Goal: Register for event/course

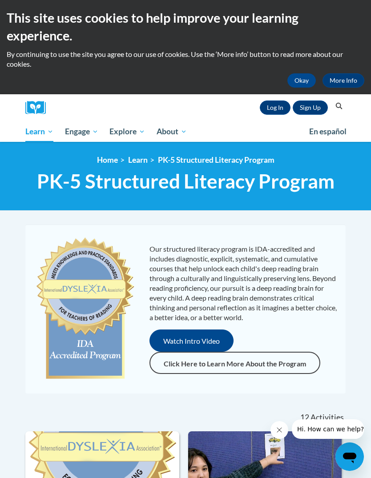
click at [322, 108] on link "Sign Up" at bounding box center [309, 107] width 35 height 14
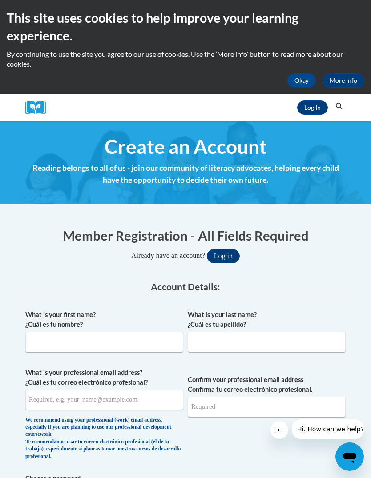
click at [297, 86] on button "Okay" at bounding box center [301, 80] width 28 height 14
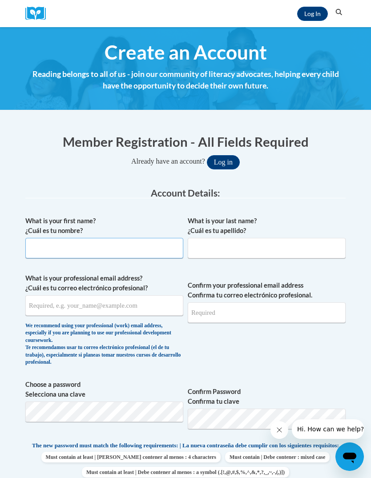
click at [134, 255] on input "What is your first name? ¿Cuál es tu nombre?" at bounding box center [104, 248] width 158 height 20
type input "Sha’Kambreanna"
click at [258, 252] on input "What is your last name? ¿Cuál es tu apellido?" at bounding box center [267, 248] width 158 height 20
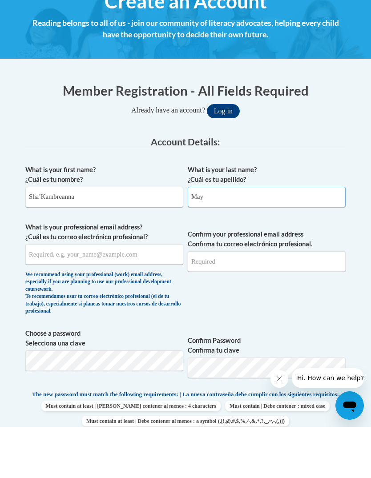
type input "May"
click at [144, 295] on input "What is your professional email address? ¿Cuál es tu correo electrónico profesi…" at bounding box center [104, 305] width 158 height 20
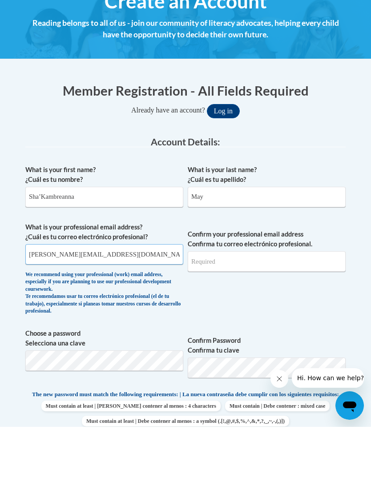
type input "smay@starkvillesd.com"
click at [285, 302] on input "Confirm your professional email address Confirma tu correo electrónico profesio…" at bounding box center [267, 312] width 158 height 20
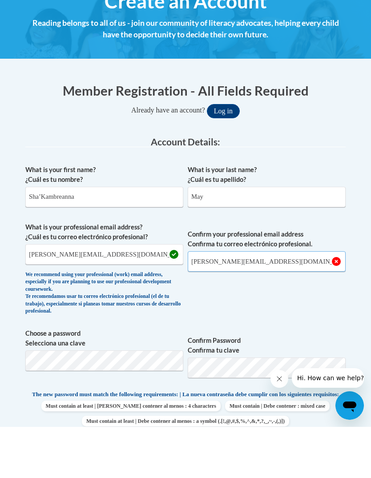
type input "smay@starkvillesd.com"
click at [282, 315] on span "Confirm your professional email address Confirma tu correo electrónico profesio…" at bounding box center [267, 321] width 158 height 97
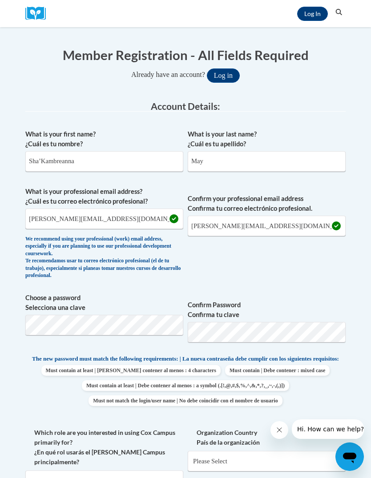
scroll to position [89, 0]
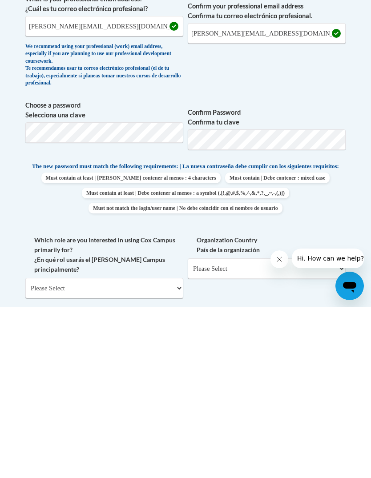
click at [151, 448] on select "Please Select College/University | Colegio/Universidad Community/Nonprofit Part…" at bounding box center [104, 458] width 158 height 20
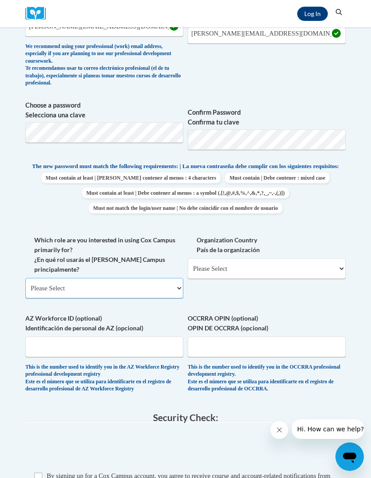
click at [126, 278] on select "Please Select College/University | Colegio/Universidad Community/Nonprofit Part…" at bounding box center [104, 288] width 158 height 20
select select "fbf2d438-af2f-41f8-98f1-81c410e29de3"
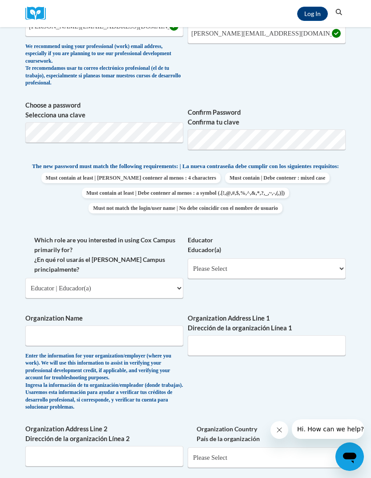
click at [221, 263] on select "Please Select Early Learning/Daycare Teacher/Family Home Care Provider | Maestr…" at bounding box center [267, 268] width 158 height 20
select select "5e2af403-4f2c-4e49-a02f-103e55d7b75b"
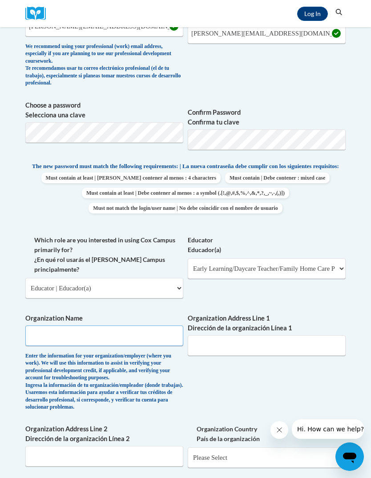
click at [142, 325] on input "Organization Name" at bounding box center [104, 335] width 158 height 20
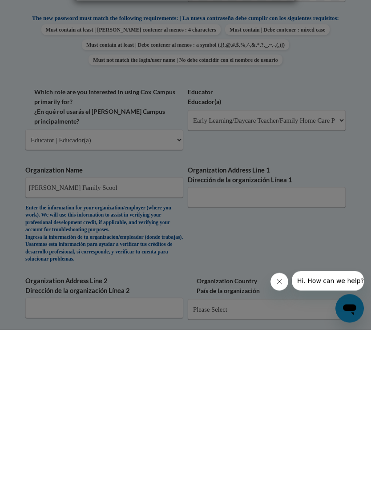
scroll to position [166, 0]
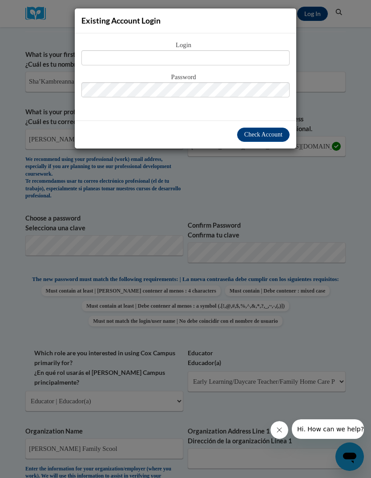
click at [195, 204] on div "Existing Account Login Login Password" at bounding box center [185, 239] width 371 height 478
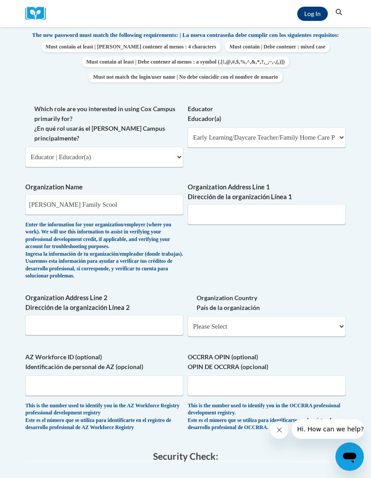
scroll to position [411, 0]
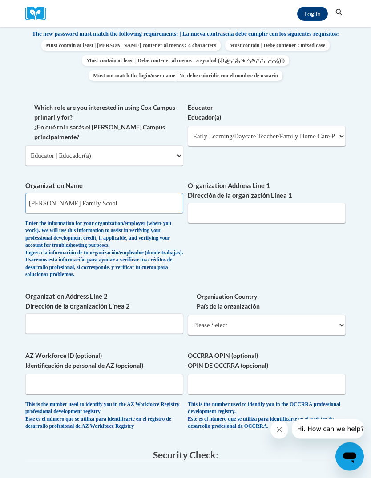
click at [146, 193] on input "Emerson Family Scool" at bounding box center [104, 203] width 158 height 20
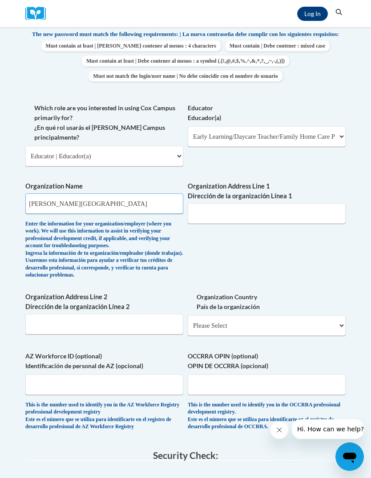
type input "Emerson Family School"
click at [263, 204] on input "Organization Address Line 1 Dirección de la organización Línea 1" at bounding box center [267, 213] width 158 height 20
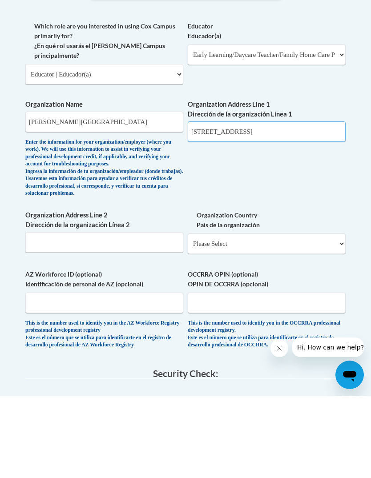
type input "1504 Louisville Street"
click at [249, 315] on select "Please Select United States | Estados Unidos Outside of the United States | Fue…" at bounding box center [267, 325] width 158 height 20
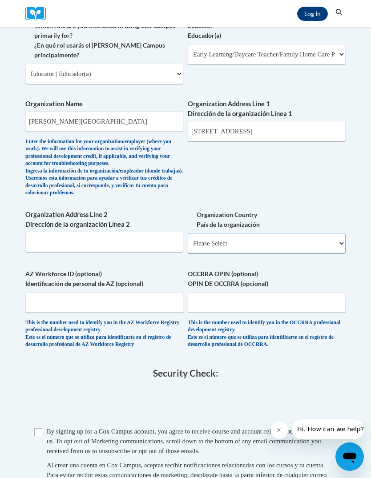
select select "ad49bcad-a171-4b2e-b99c-48b446064914"
select select
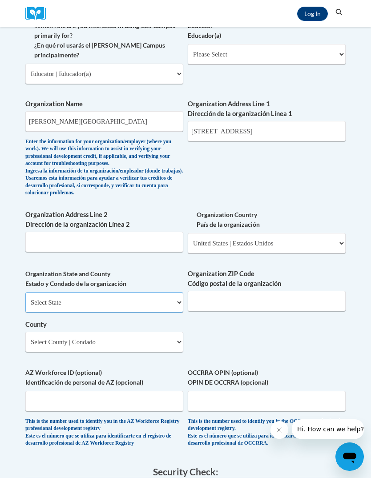
click at [160, 292] on select "Select State Alabama Alaska Arizona Arkansas California Colorado Connecticut De…" at bounding box center [104, 302] width 158 height 20
select select "Mississippi"
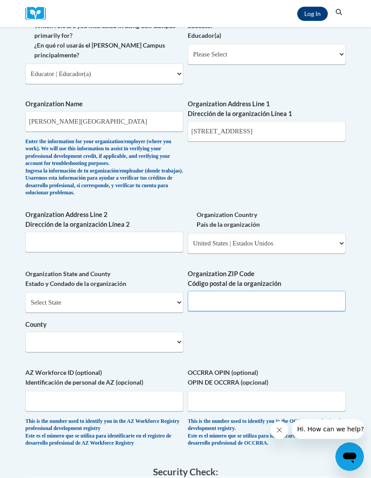
click at [243, 291] on input "Organization ZIP Code Código postal de la organización" at bounding box center [267, 301] width 158 height 20
type input "2"
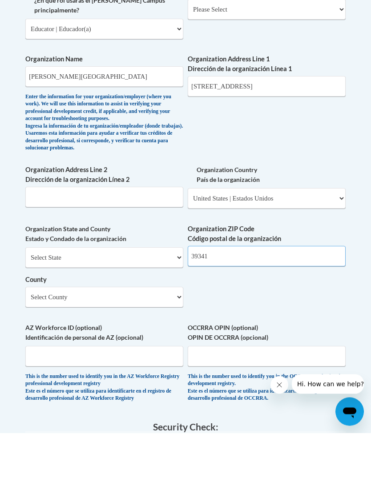
type input "39341"
click at [140, 332] on select "Select County Adams Alcorn Amite Attala Benton Bolivar Calhoun Carroll Chickasa…" at bounding box center [104, 342] width 158 height 20
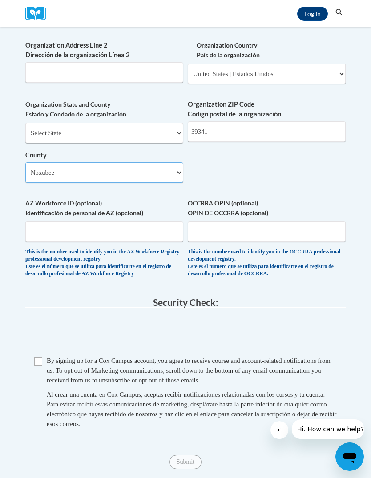
scroll to position [661, 0]
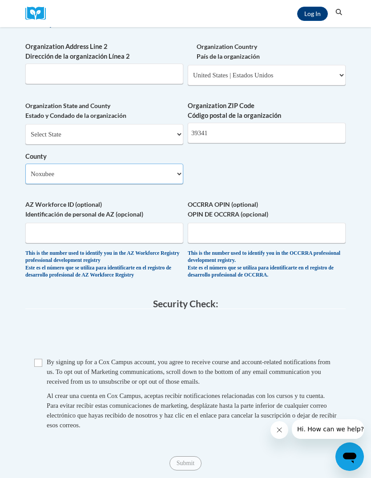
click at [144, 164] on select "Select County Adams Alcorn Amite Attala Benton Bolivar Calhoun Carroll Chickasa…" at bounding box center [104, 174] width 158 height 20
click at [149, 164] on select "Select County Adams Alcorn Amite Attala Benton Bolivar Calhoun Carroll Chickasa…" at bounding box center [104, 174] width 158 height 20
select select "Oktibbeha"
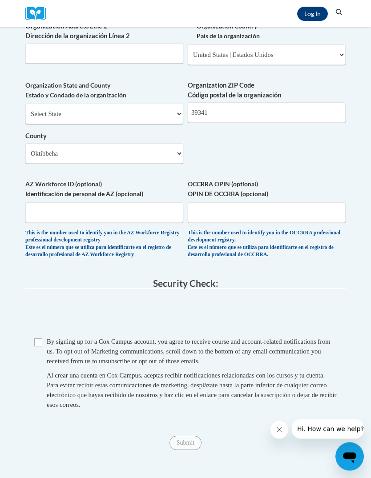
scroll to position [682, 0]
click at [36, 338] on input "Checkbox" at bounding box center [38, 342] width 8 height 8
checkbox input "true"
click at [188, 435] on input "Submit" at bounding box center [185, 442] width 32 height 14
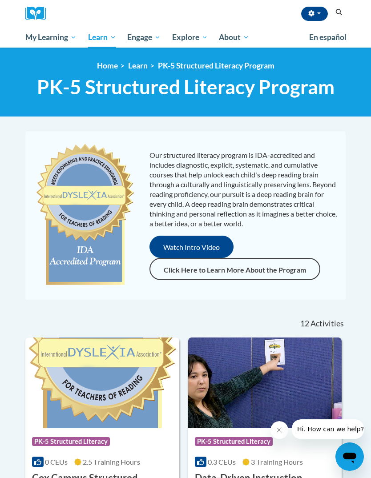
click at [209, 245] on button "Watch Intro Video" at bounding box center [191, 246] width 84 height 22
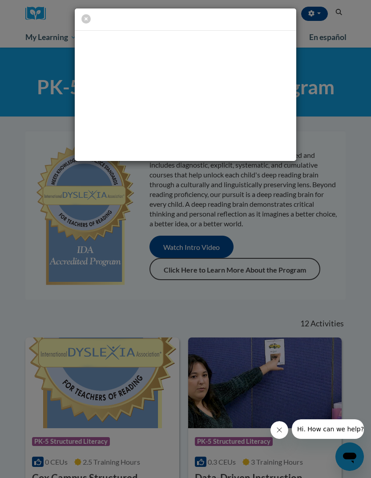
click at [88, 18] on icon "button" at bounding box center [85, 18] width 9 height 9
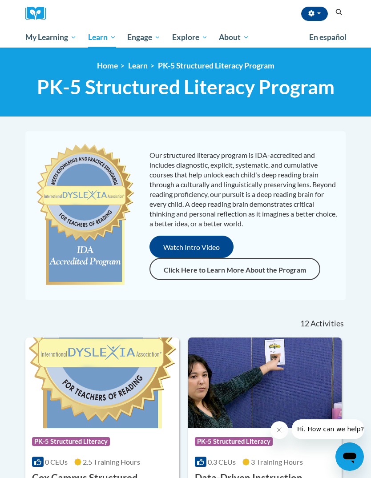
click at [247, 267] on link "Click Here to Learn More About the Program" at bounding box center [234, 269] width 171 height 22
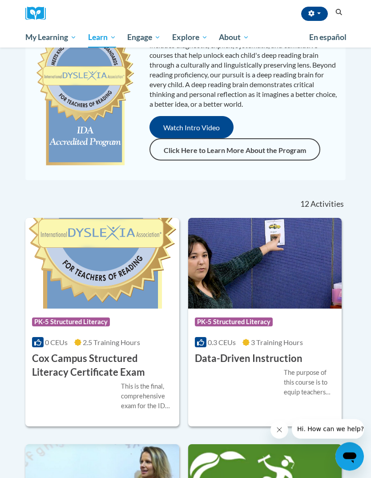
scroll to position [120, 0]
click at [132, 374] on h3 "Cox Campus Structured Literacy Certificate Exam" at bounding box center [102, 365] width 140 height 28
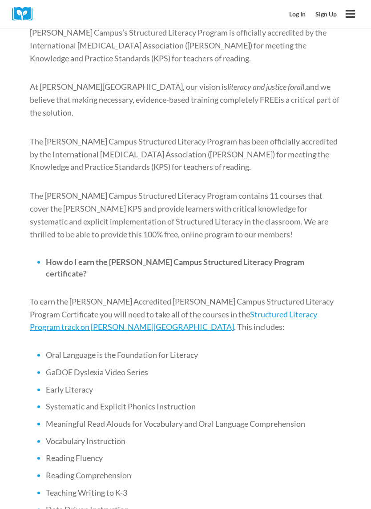
scroll to position [212, 0]
click at [292, 308] on span "Structured Literacy Program track on Cox Campus" at bounding box center [173, 319] width 287 height 23
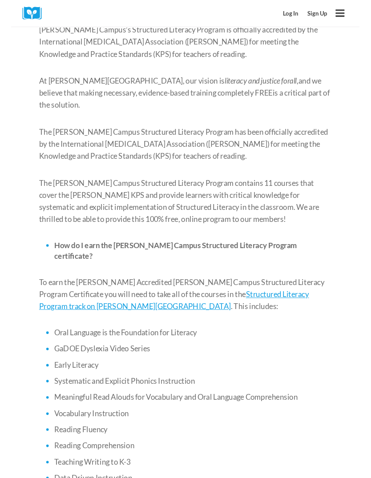
scroll to position [245, 0]
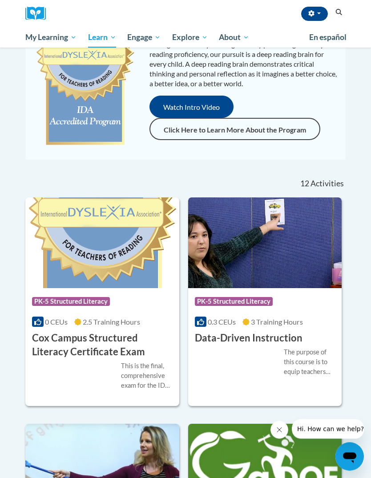
scroll to position [140, 0]
click at [133, 383] on div "This is the final, comprehensive exam for the IDA-accredited Cox Campus Structu…" at bounding box center [147, 375] width 52 height 29
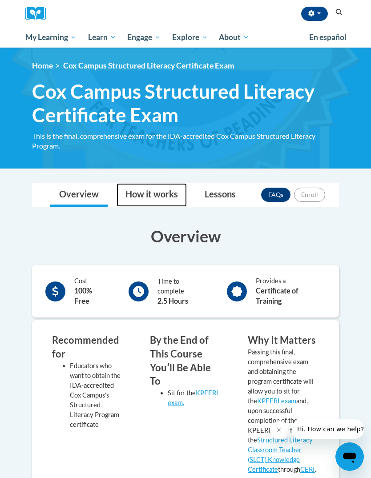
click at [160, 196] on link "How it works" at bounding box center [151, 195] width 70 height 24
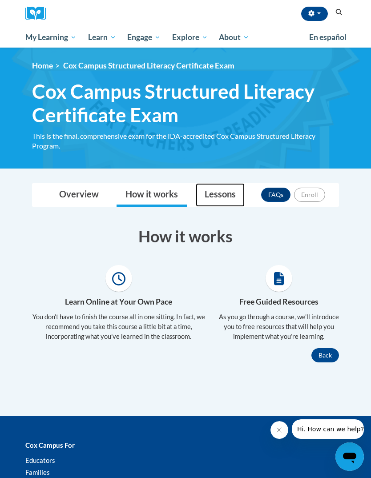
click at [223, 199] on link "Lessons" at bounding box center [220, 195] width 49 height 24
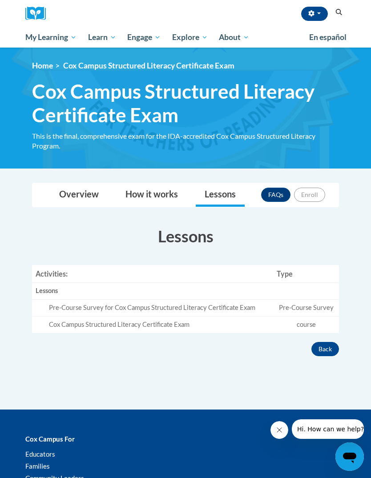
click at [315, 312] on td "Pre-Course Survey" at bounding box center [306, 307] width 66 height 17
click at [304, 319] on td "course" at bounding box center [306, 324] width 66 height 16
click at [92, 196] on link "Overview" at bounding box center [78, 195] width 57 height 24
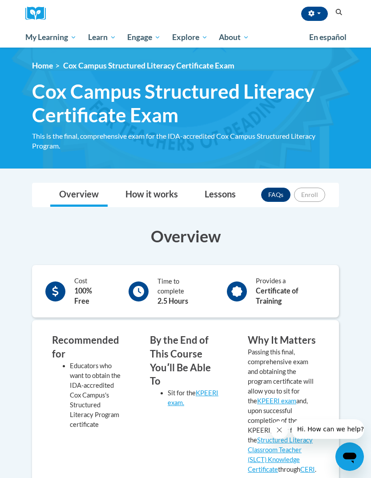
click at [315, 14] on button "button" at bounding box center [314, 14] width 27 height 14
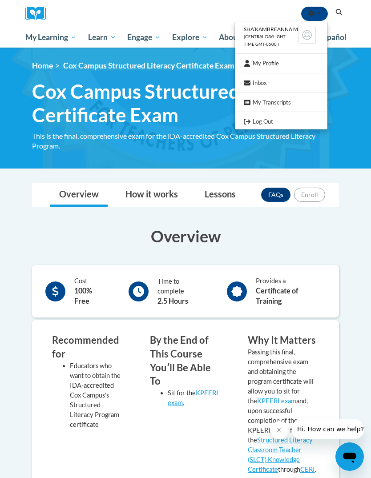
click at [269, 116] on link "Log Out" at bounding box center [281, 121] width 92 height 11
